Goal: Task Accomplishment & Management: Use online tool/utility

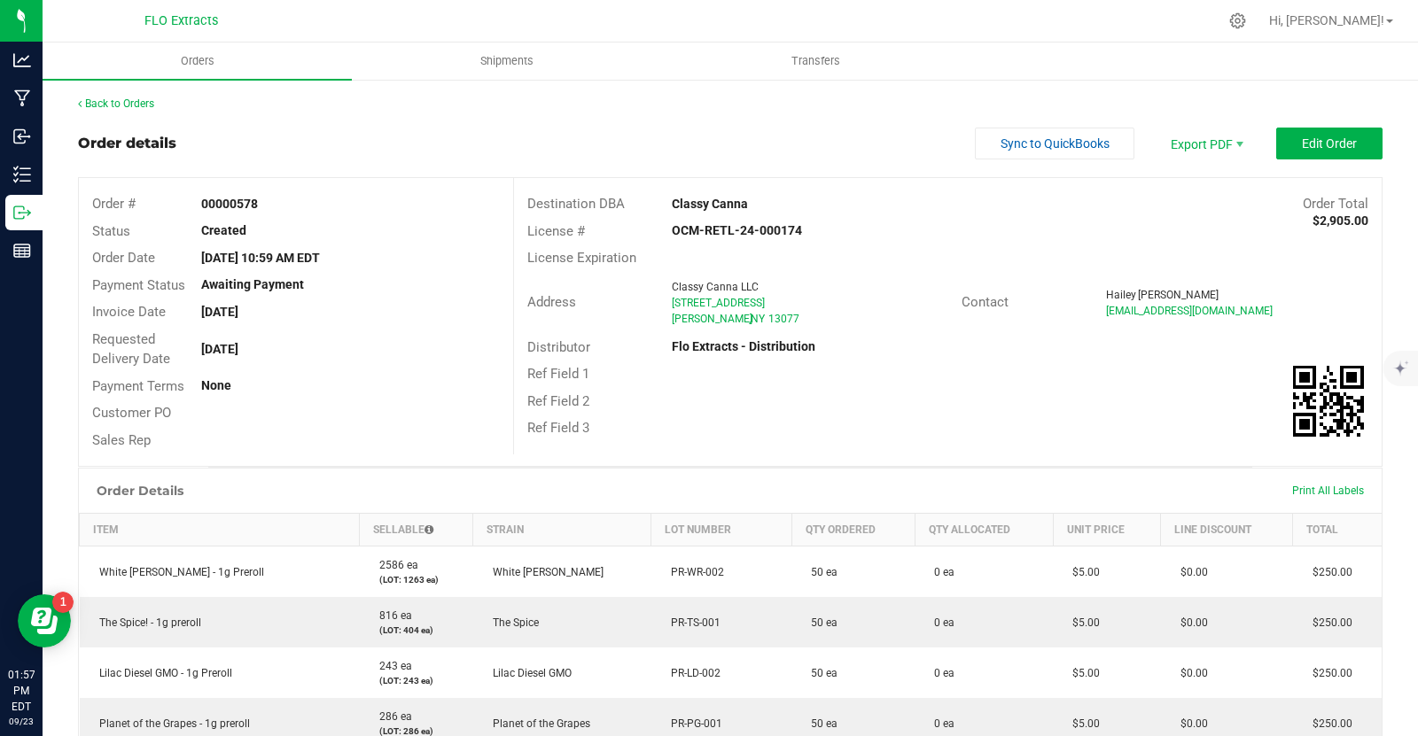
scroll to position [412, 0]
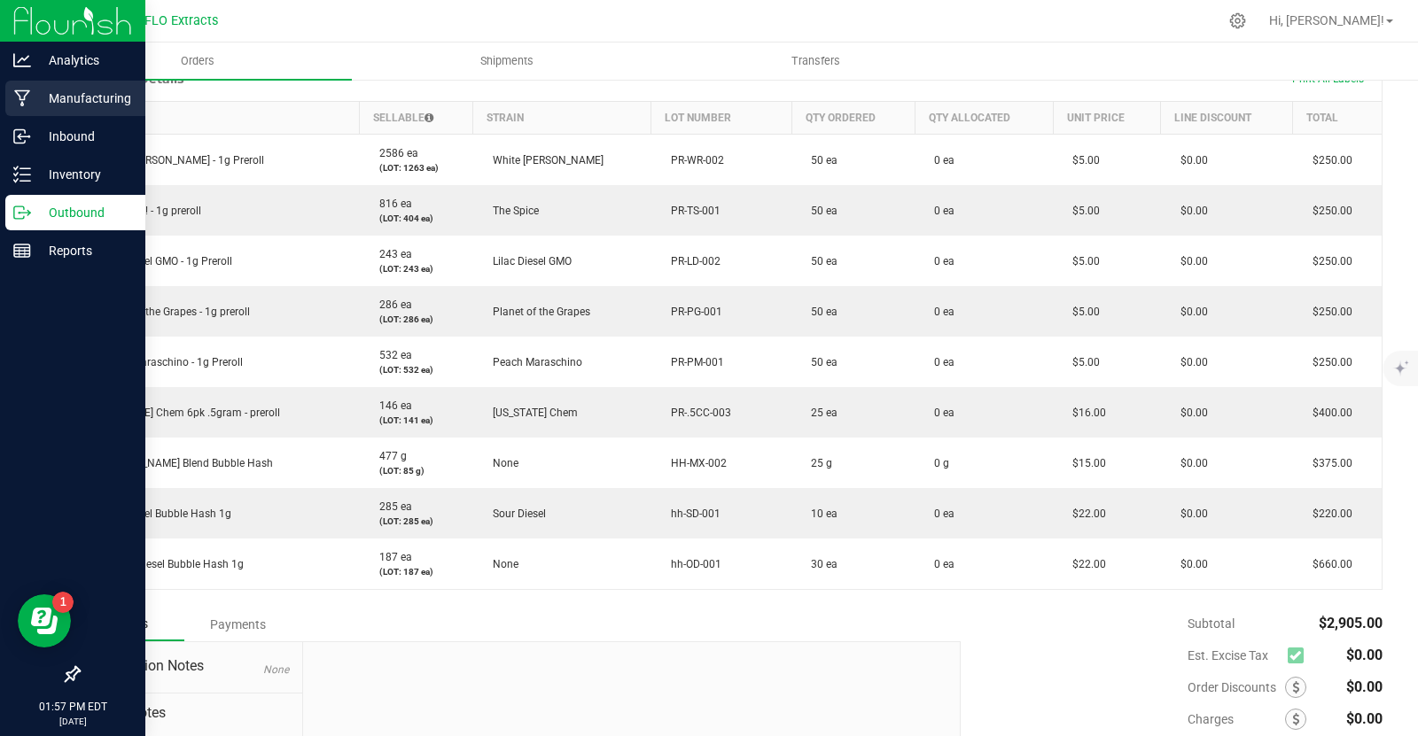
click at [84, 96] on p "Manufacturing" at bounding box center [84, 98] width 106 height 21
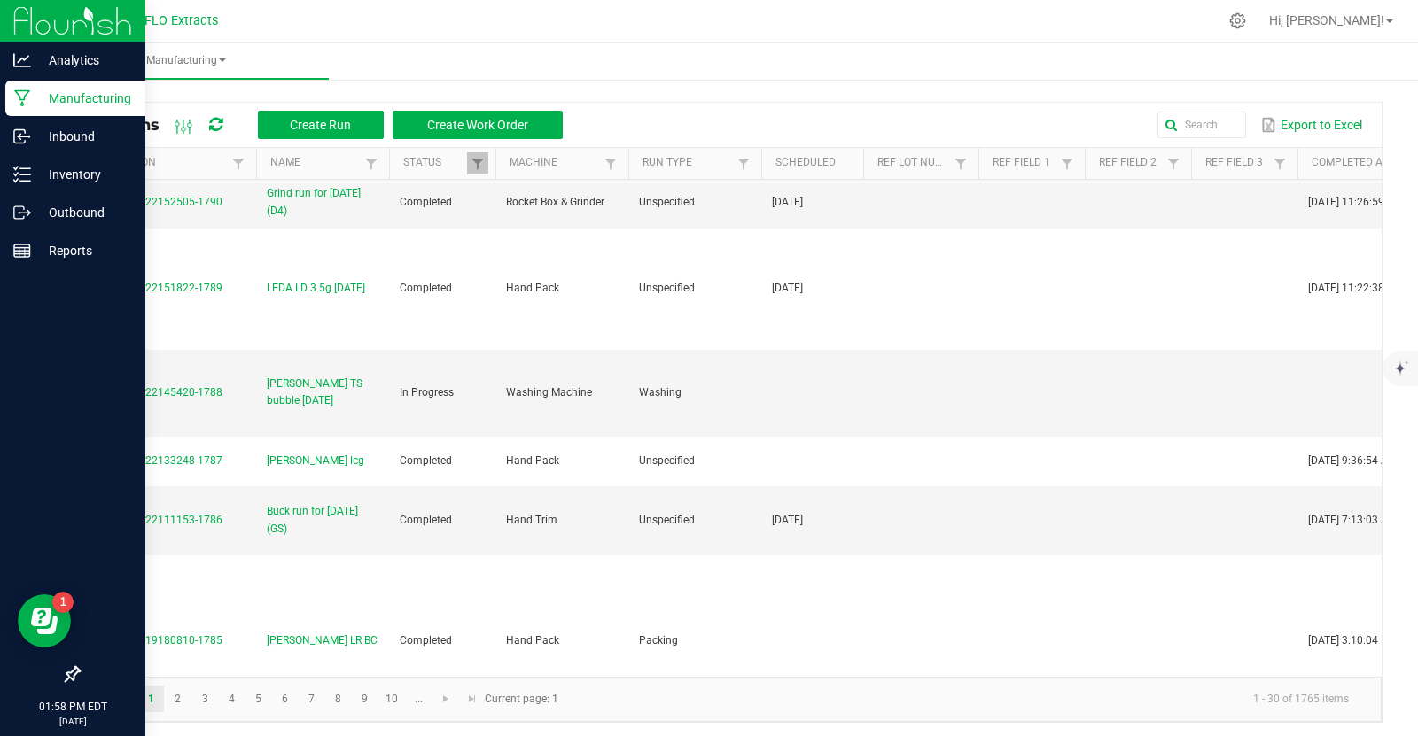
scroll to position [1063, 0]
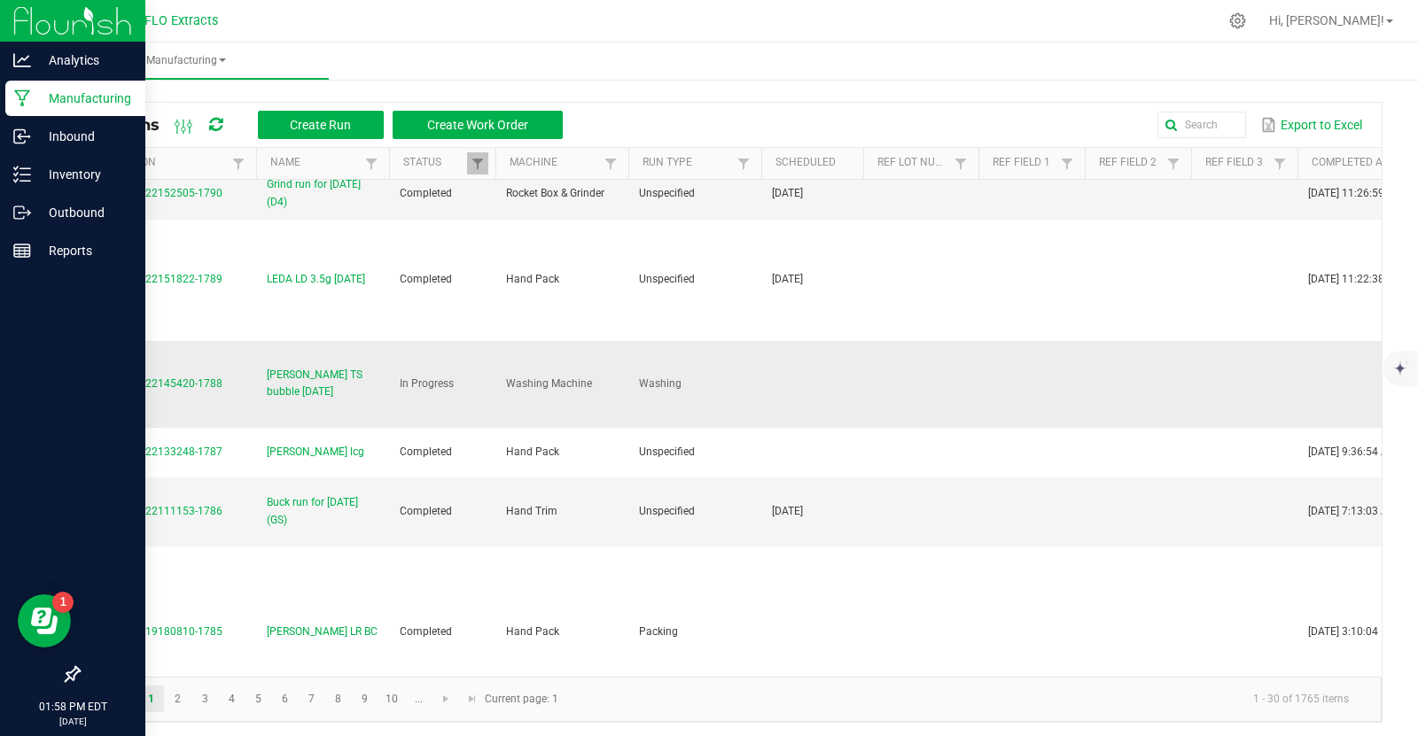
click at [142, 377] on span "MP-20250922145420-1788" at bounding box center [155, 383] width 133 height 12
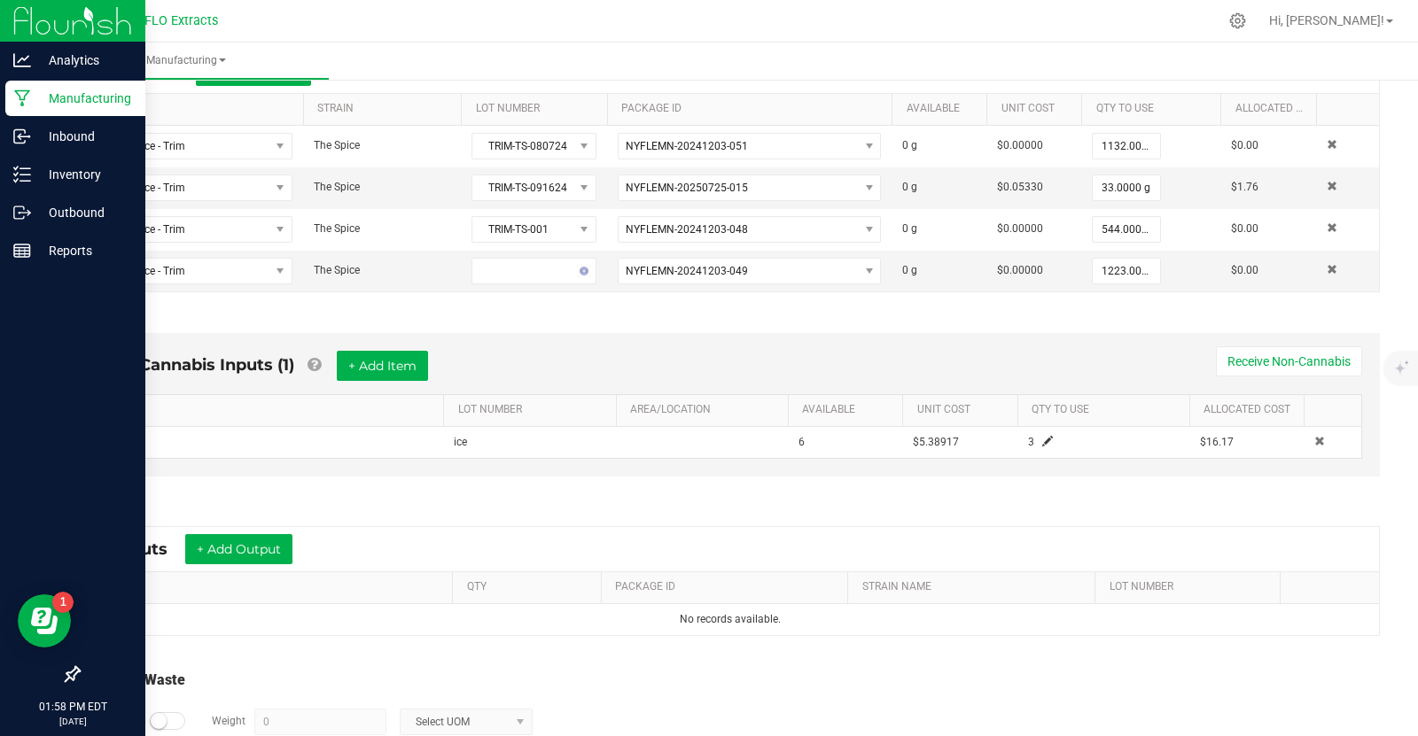
scroll to position [470, 0]
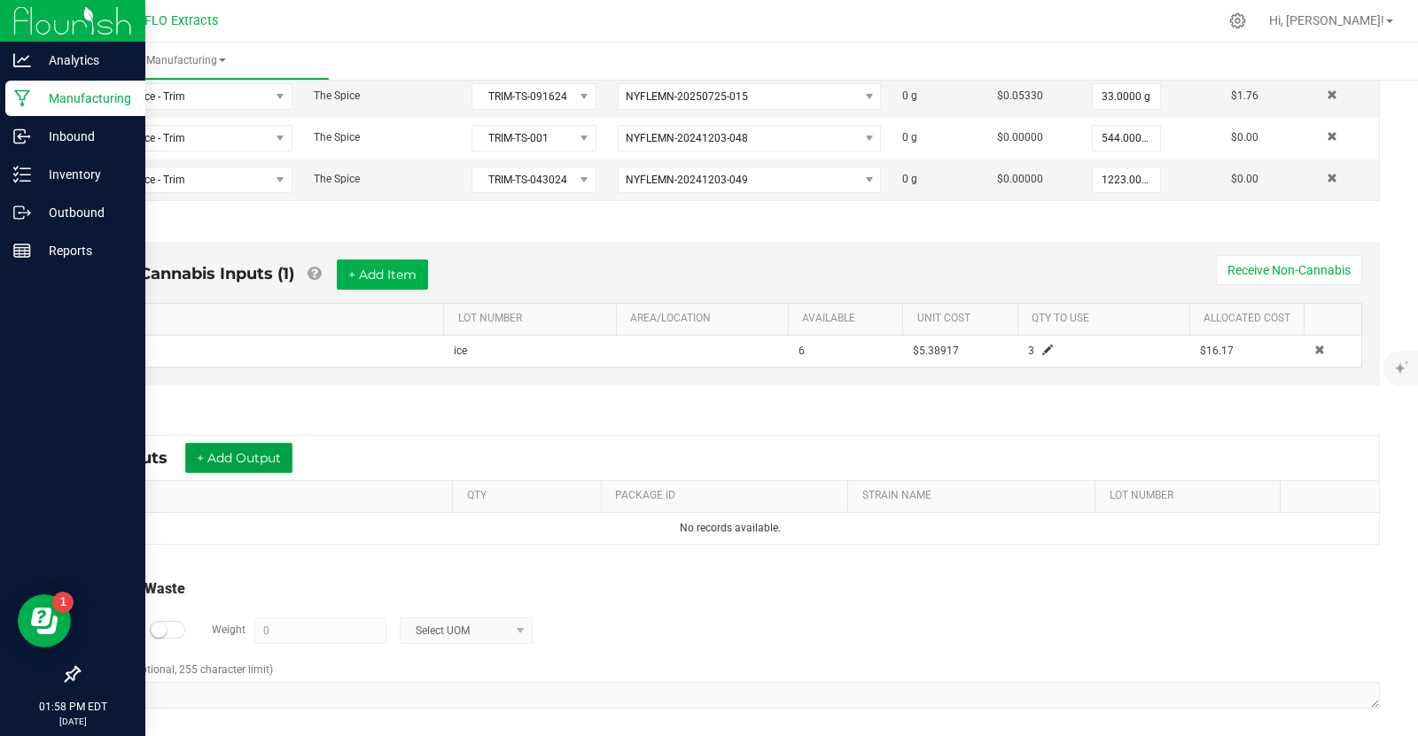
click at [232, 443] on button "+ Add Output" at bounding box center [238, 458] width 107 height 30
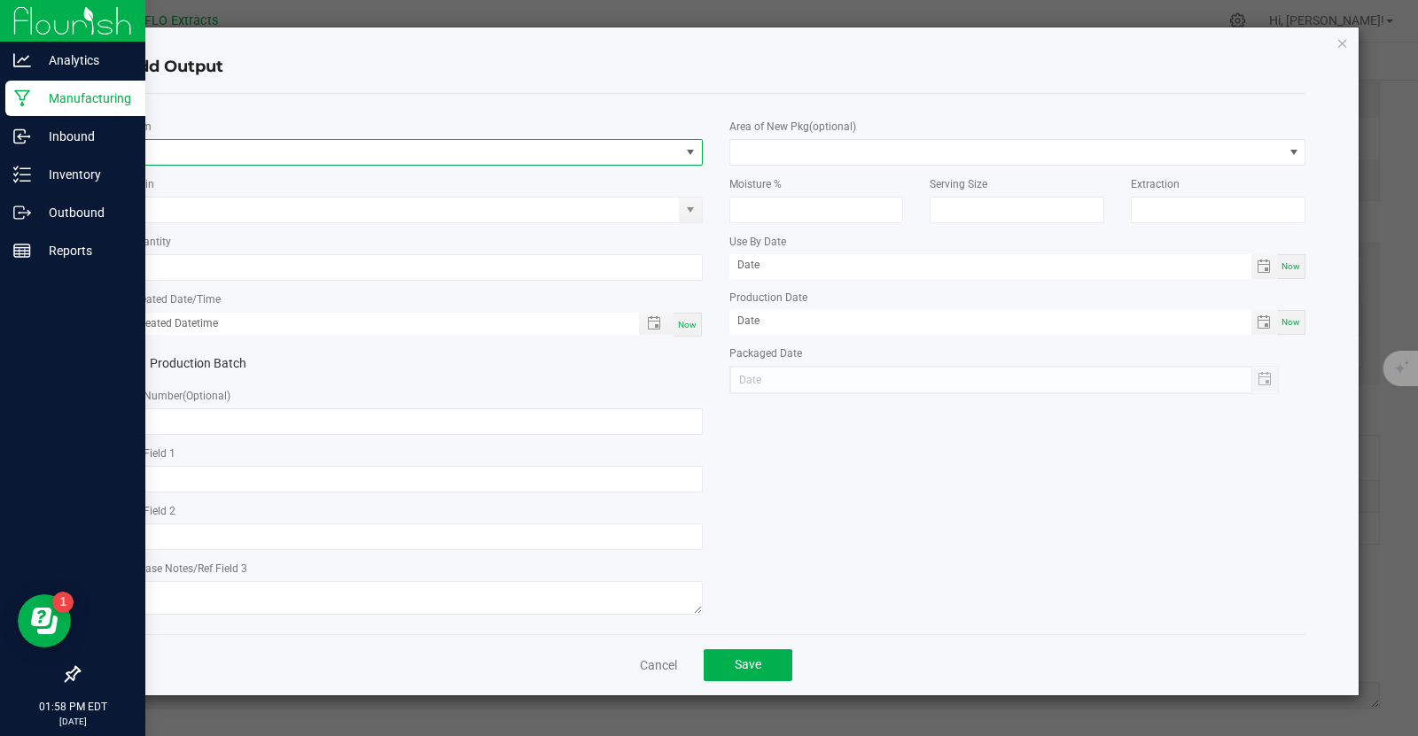
click at [696, 155] on span "NO DATA FOUND" at bounding box center [690, 152] width 14 height 14
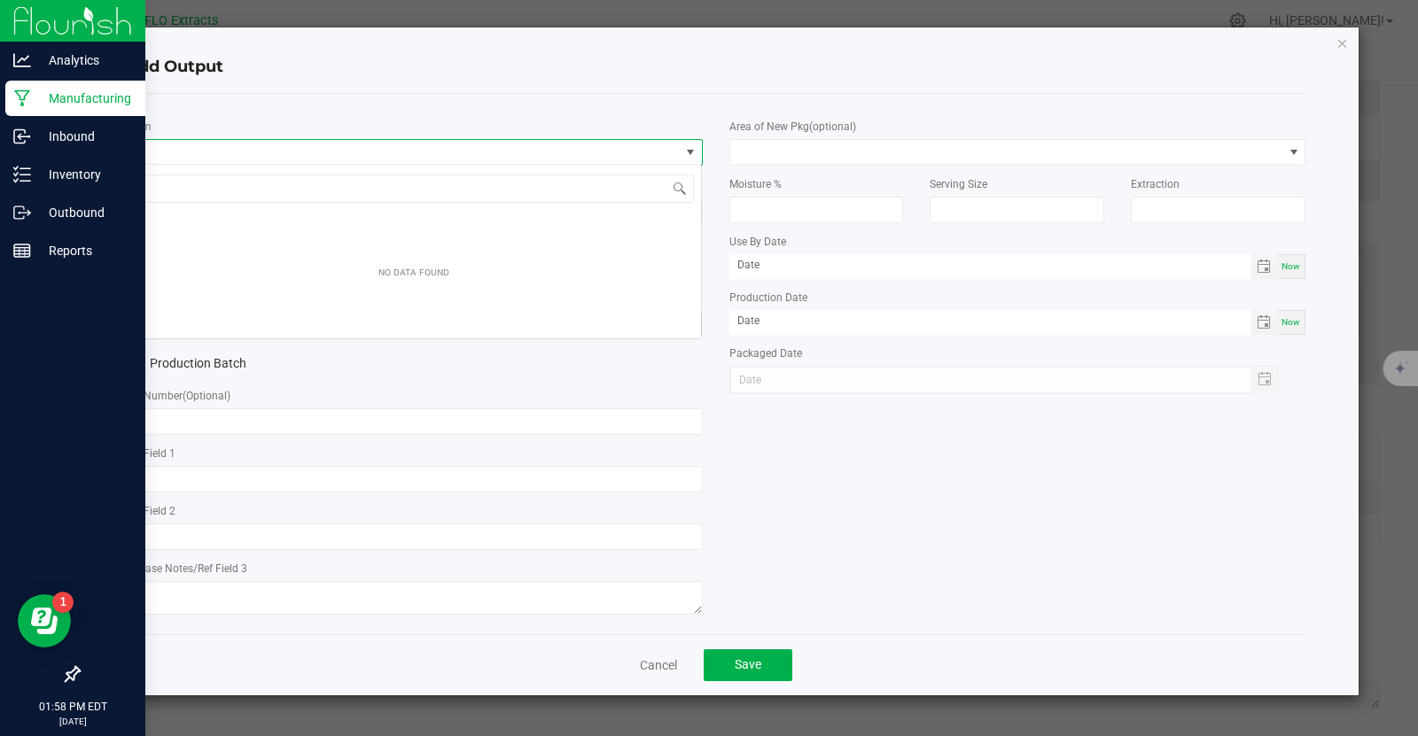
scroll to position [26, 577]
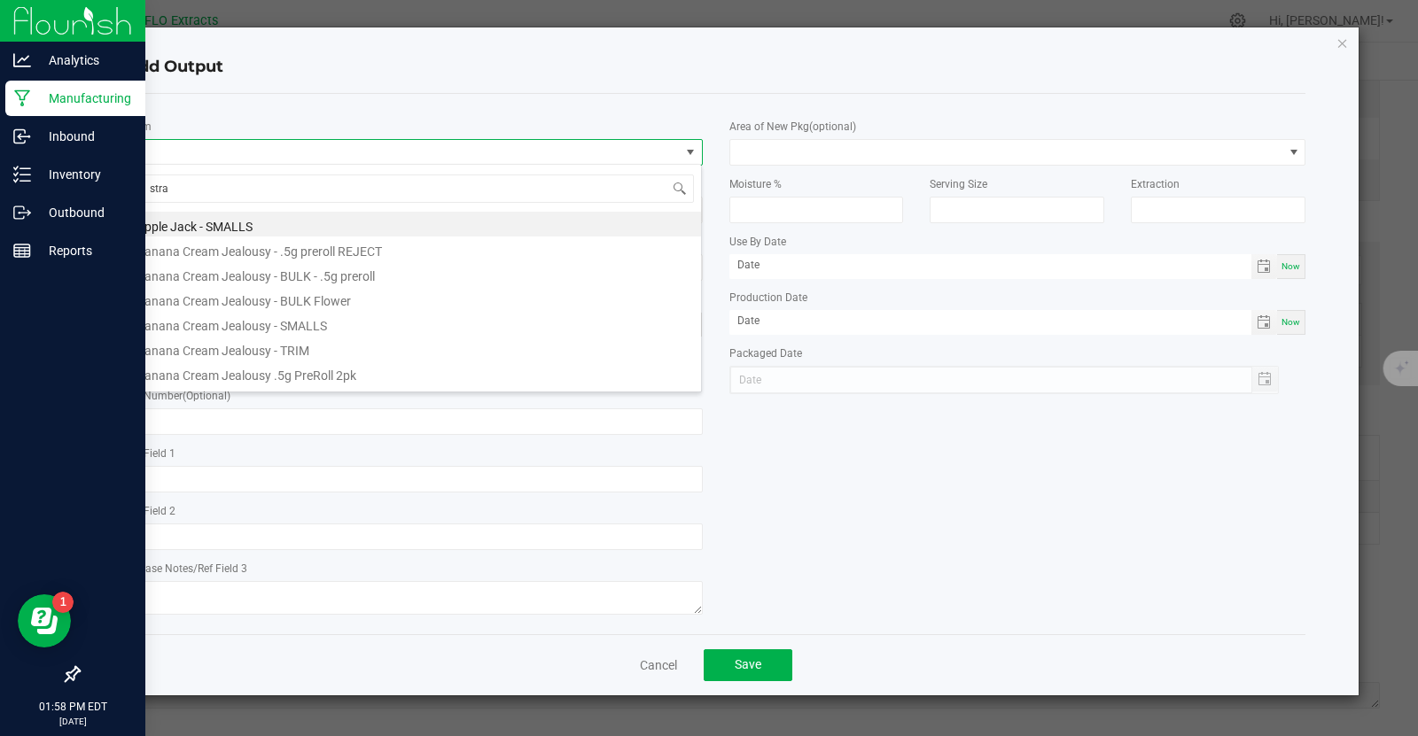
type input "straw"
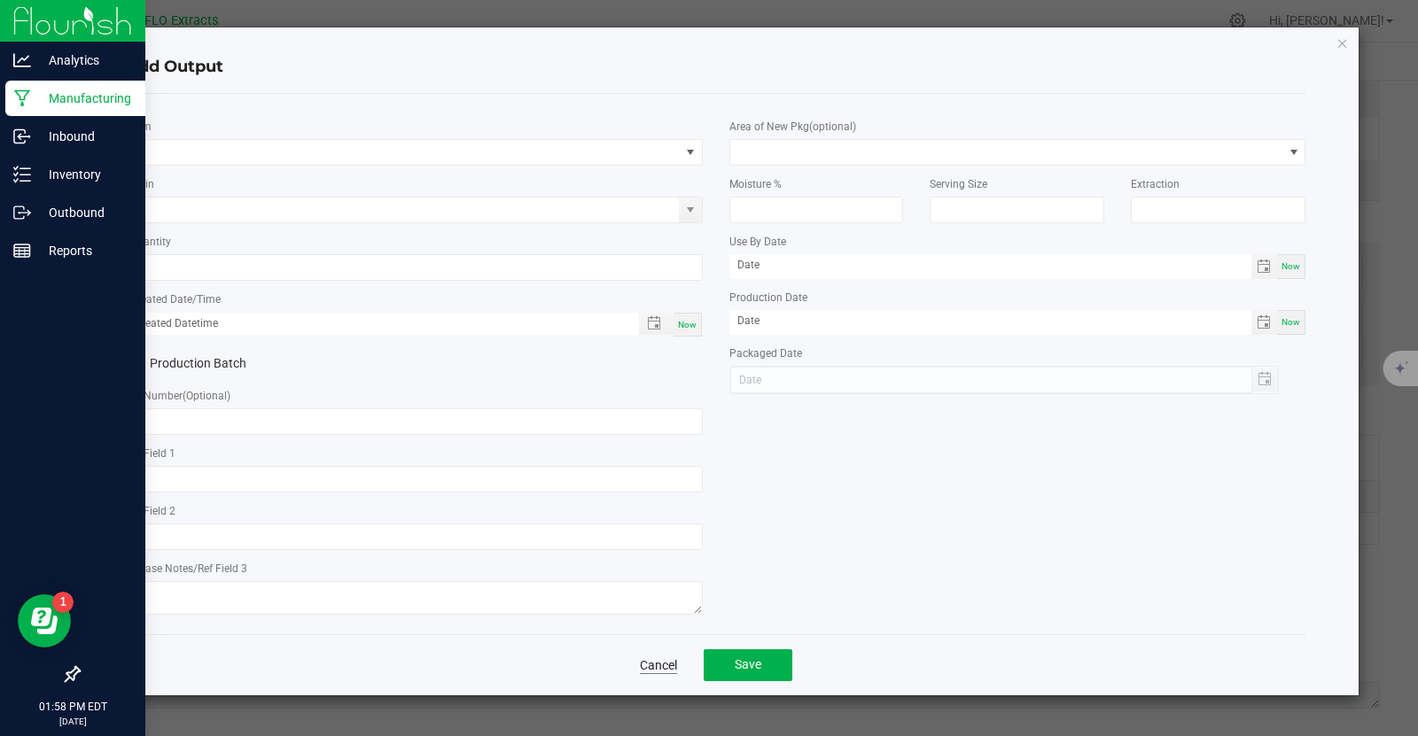
click at [659, 658] on link "Cancel" at bounding box center [658, 666] width 37 height 18
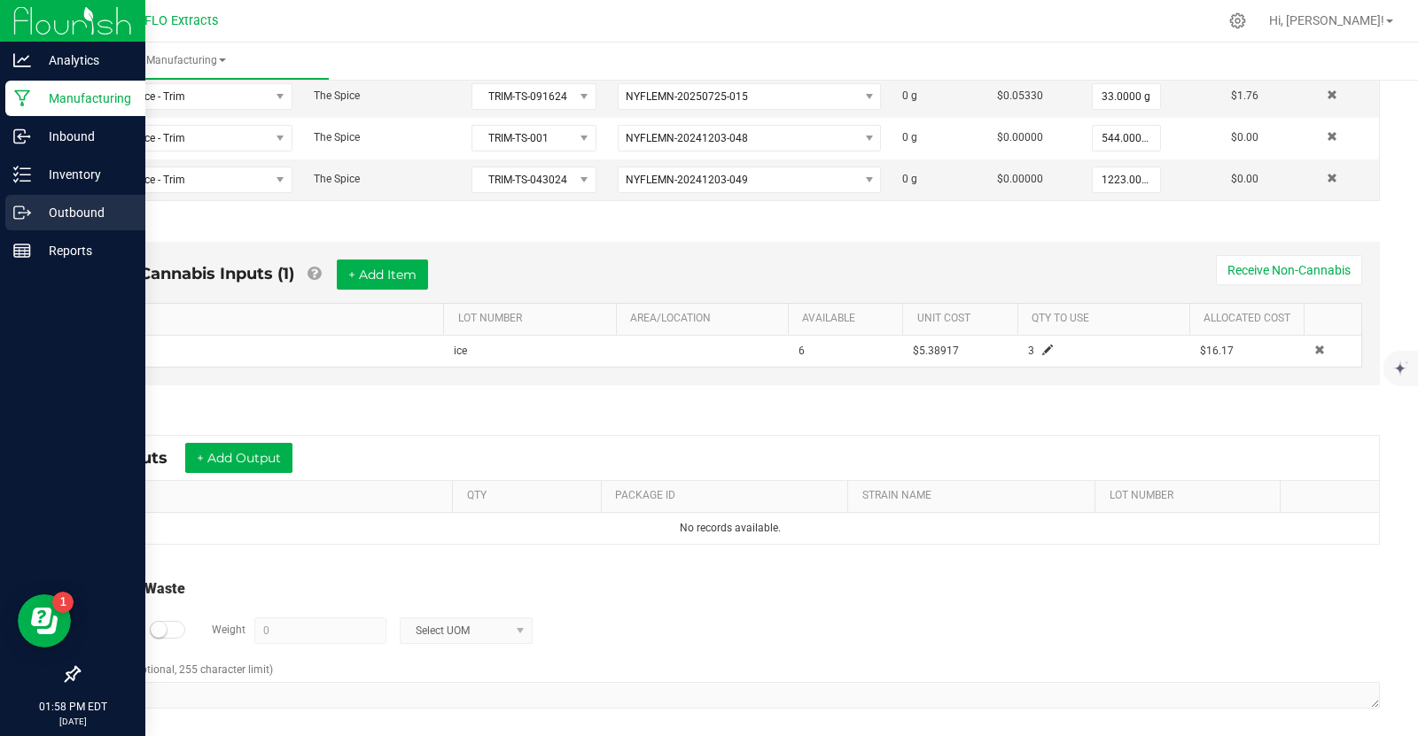
click at [67, 214] on p "Outbound" at bounding box center [84, 212] width 106 height 21
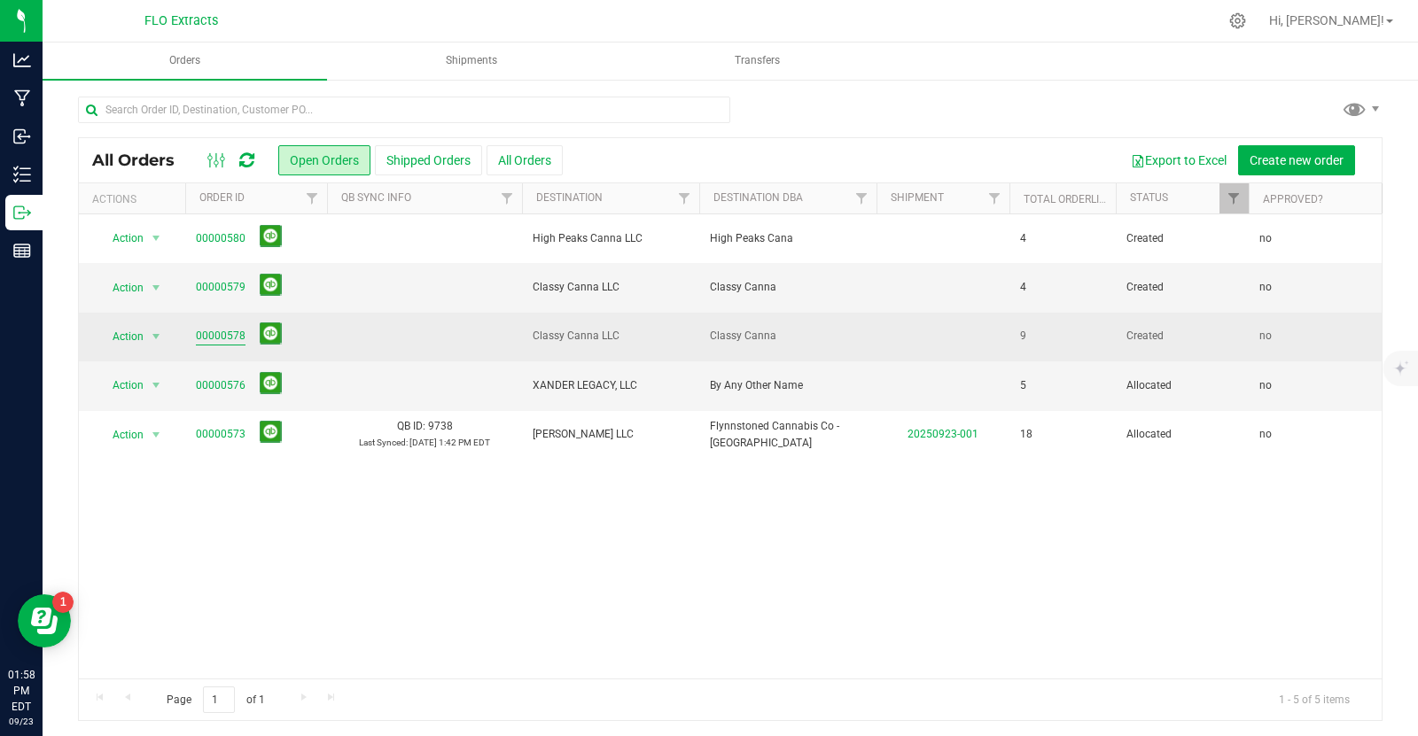
click at [224, 330] on link "00000578" at bounding box center [221, 336] width 50 height 17
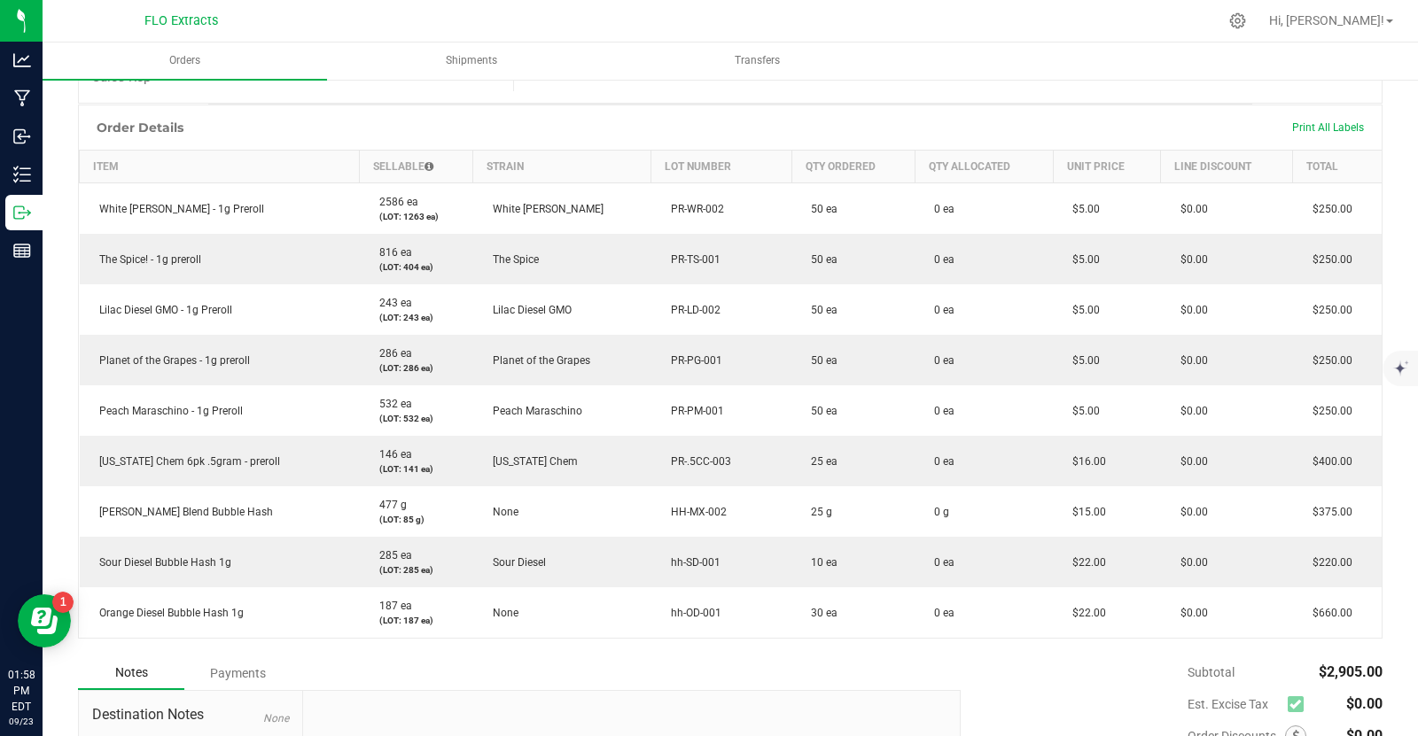
scroll to position [361, 0]
